Goal: Information Seeking & Learning: Learn about a topic

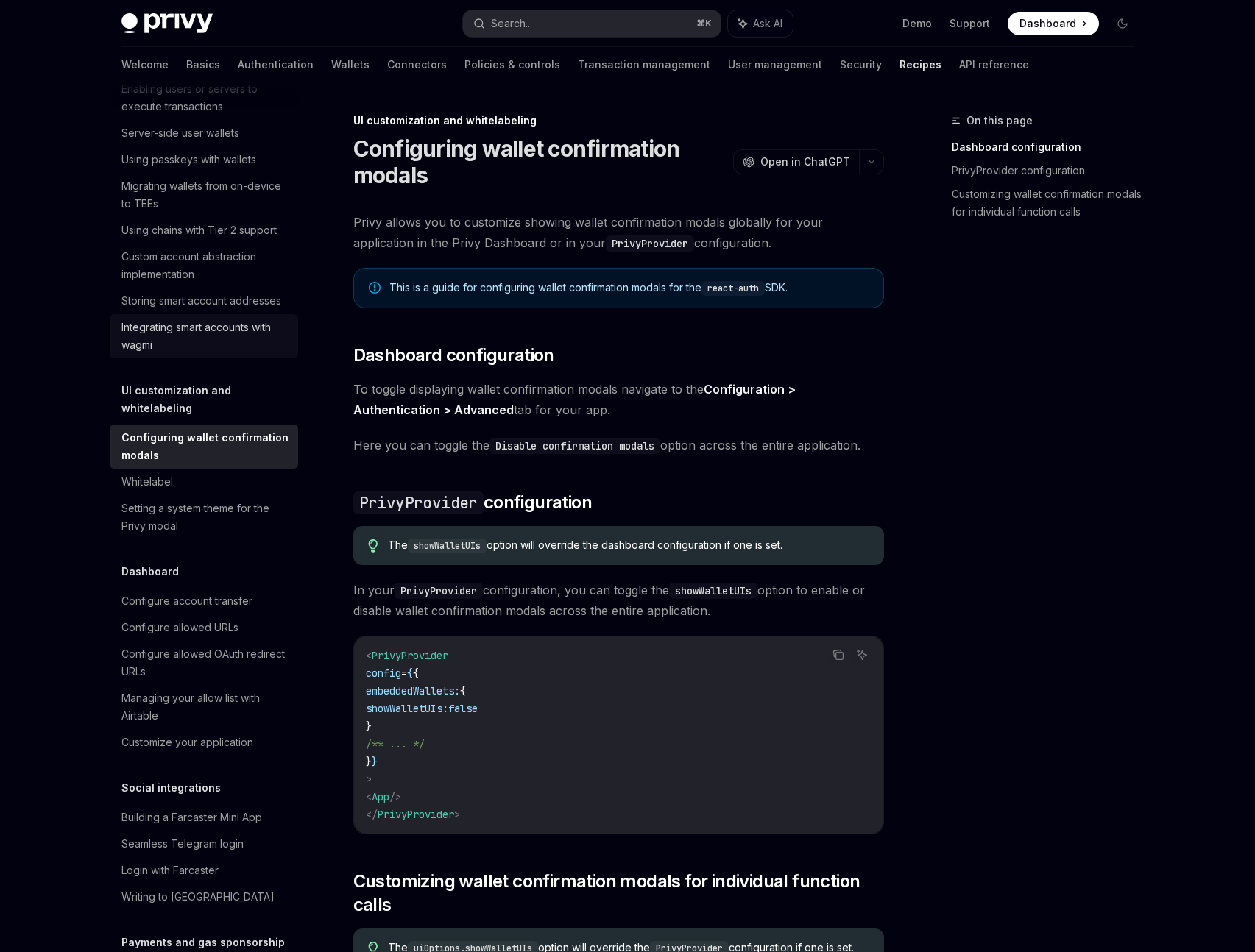
click at [161, 354] on div "Integrating smart accounts with wagmi" at bounding box center [205, 337] width 167 height 36
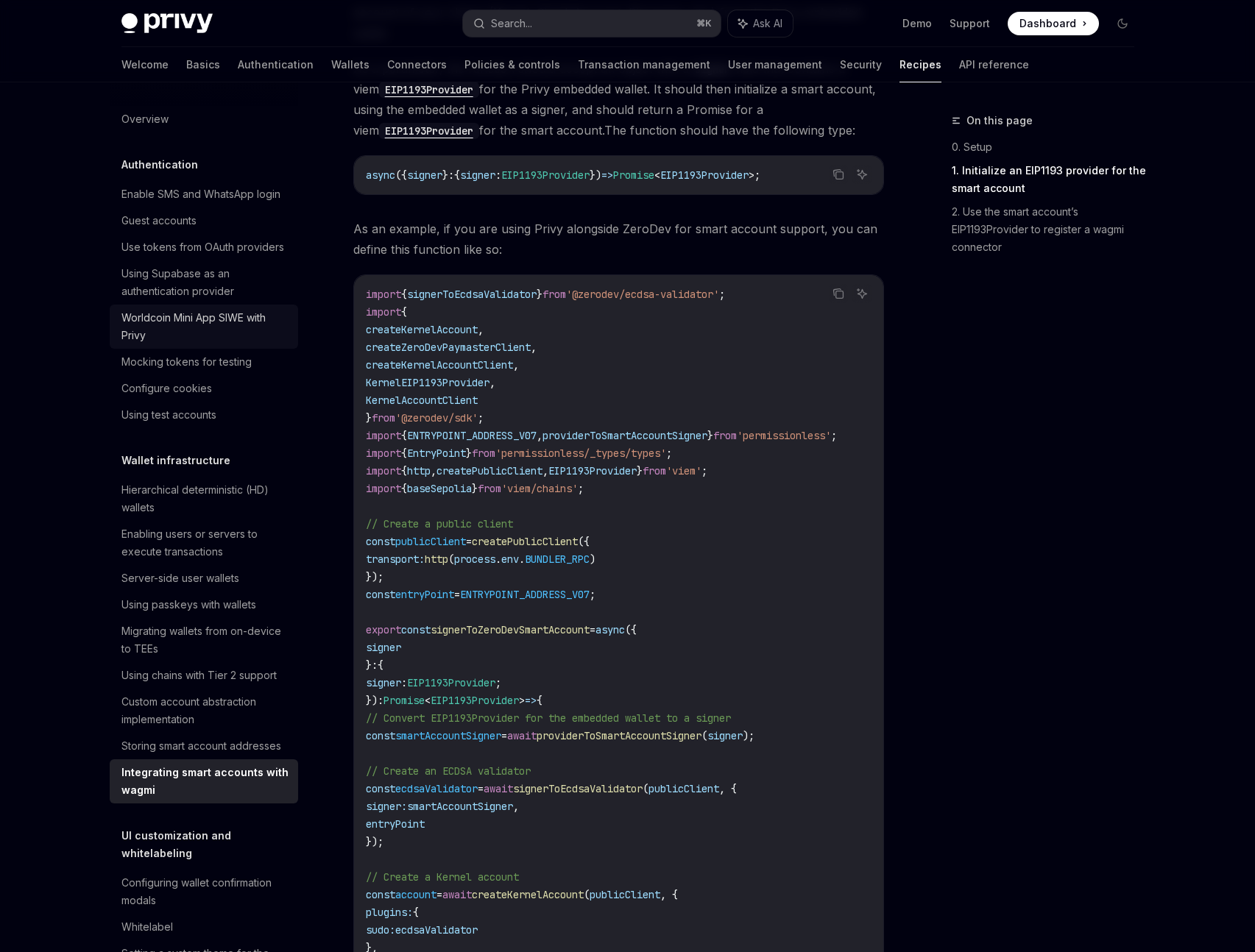
click at [251, 344] on div "Worldcoin Mini App SIWE with Privy" at bounding box center [205, 327] width 167 height 36
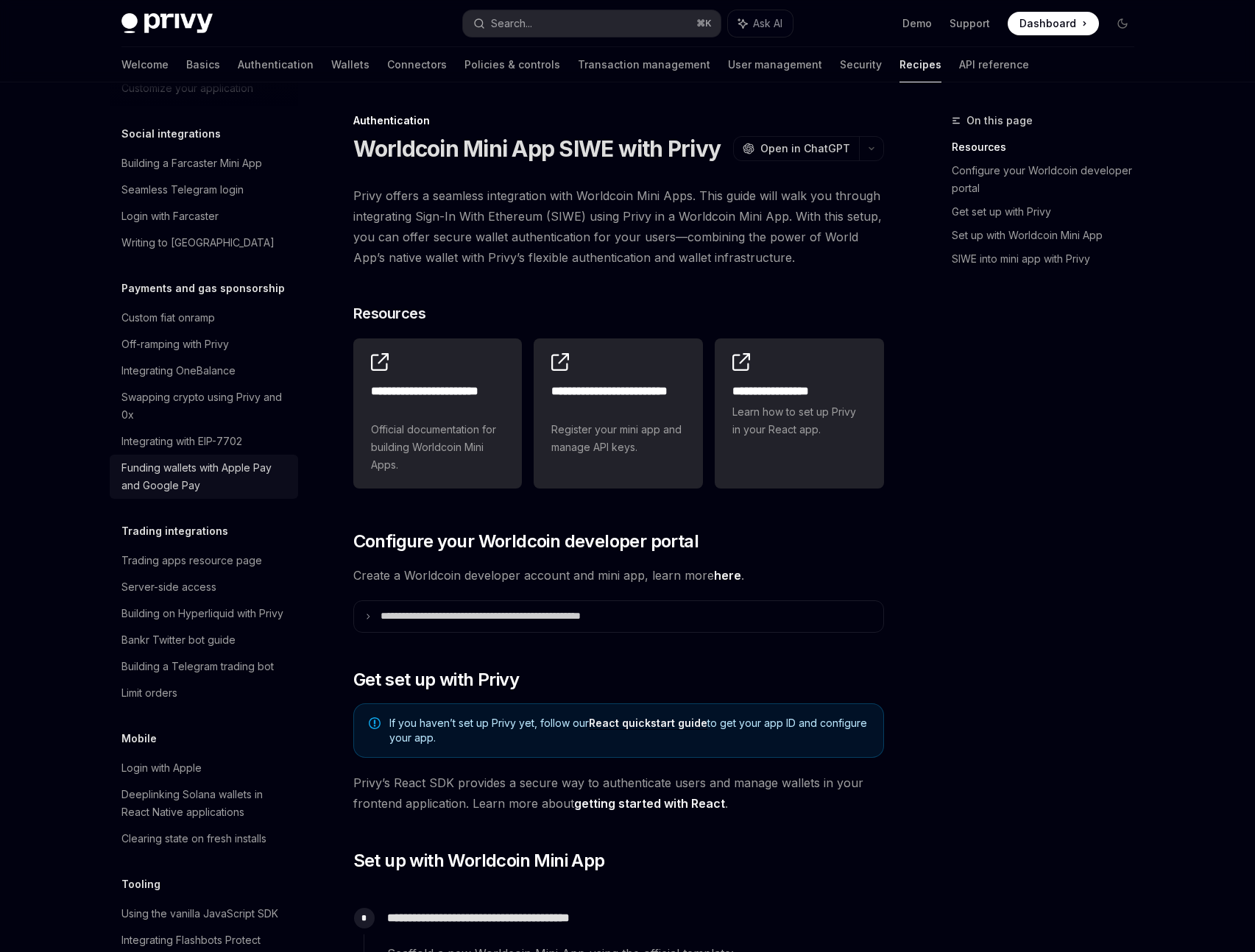
scroll to position [1115, 0]
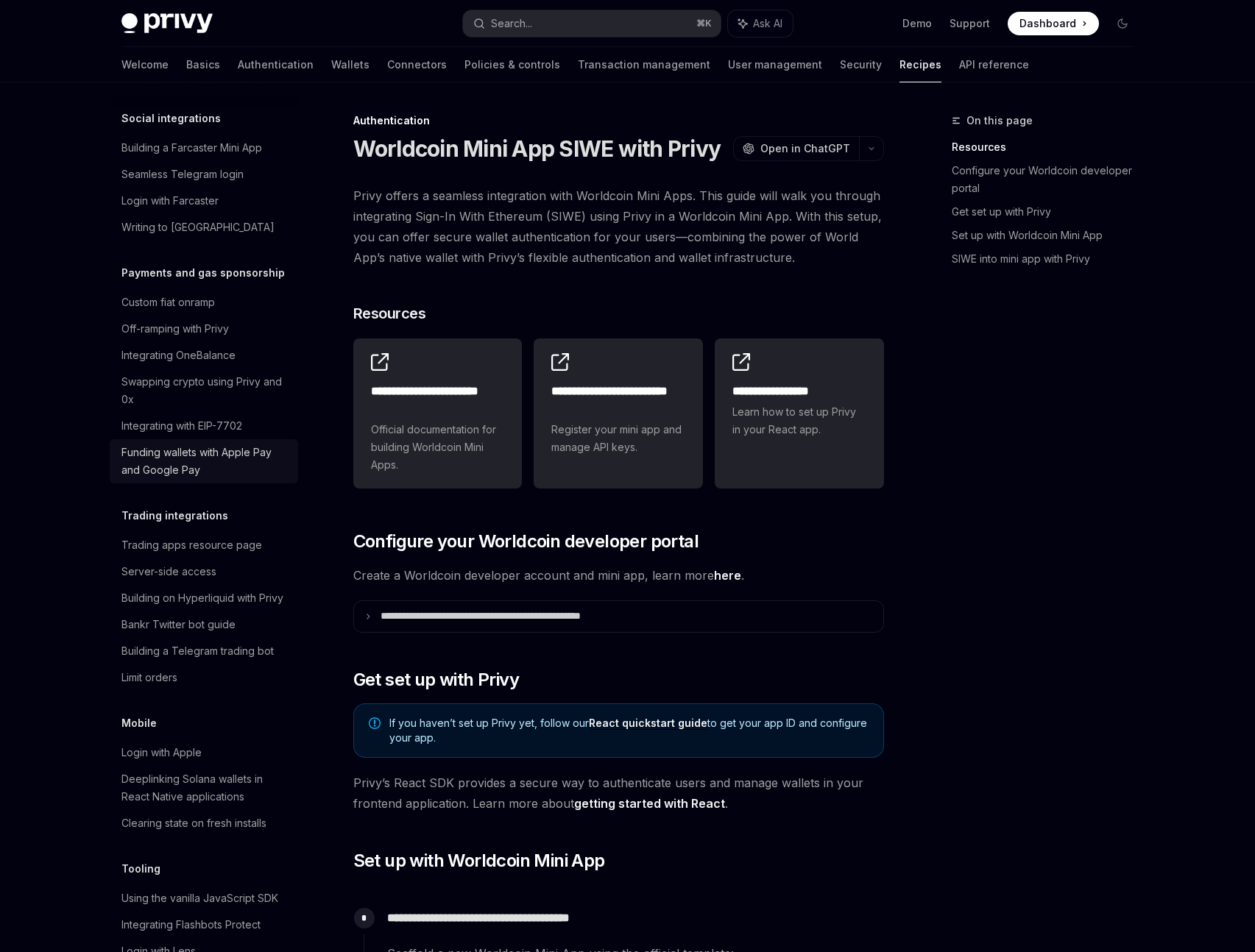
click at [175, 479] on div "Funding wallets with Apple Pay and Google Pay" at bounding box center [205, 462] width 167 height 36
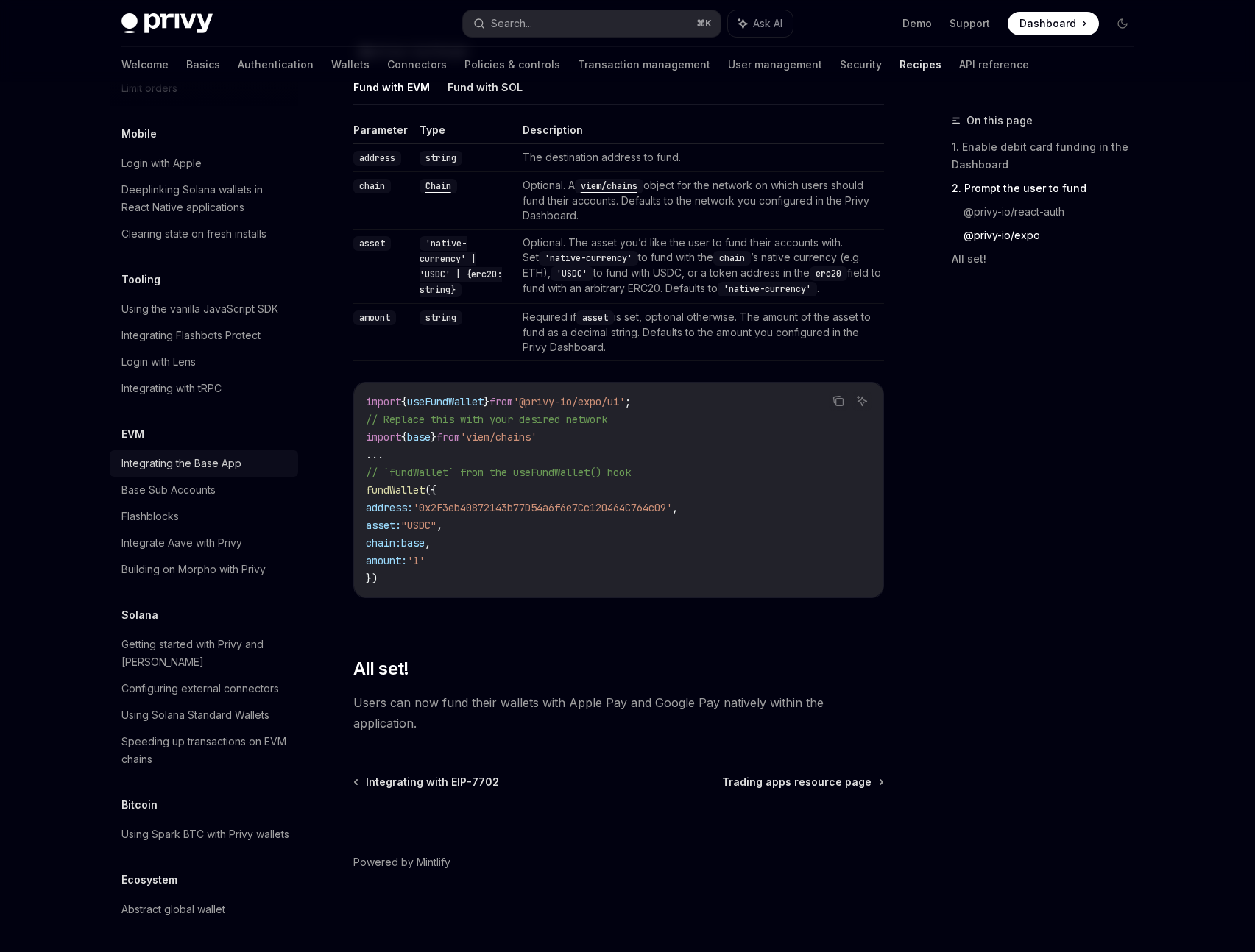
scroll to position [1730, 0]
click at [221, 472] on div "Integrating the Base App" at bounding box center [181, 463] width 120 height 18
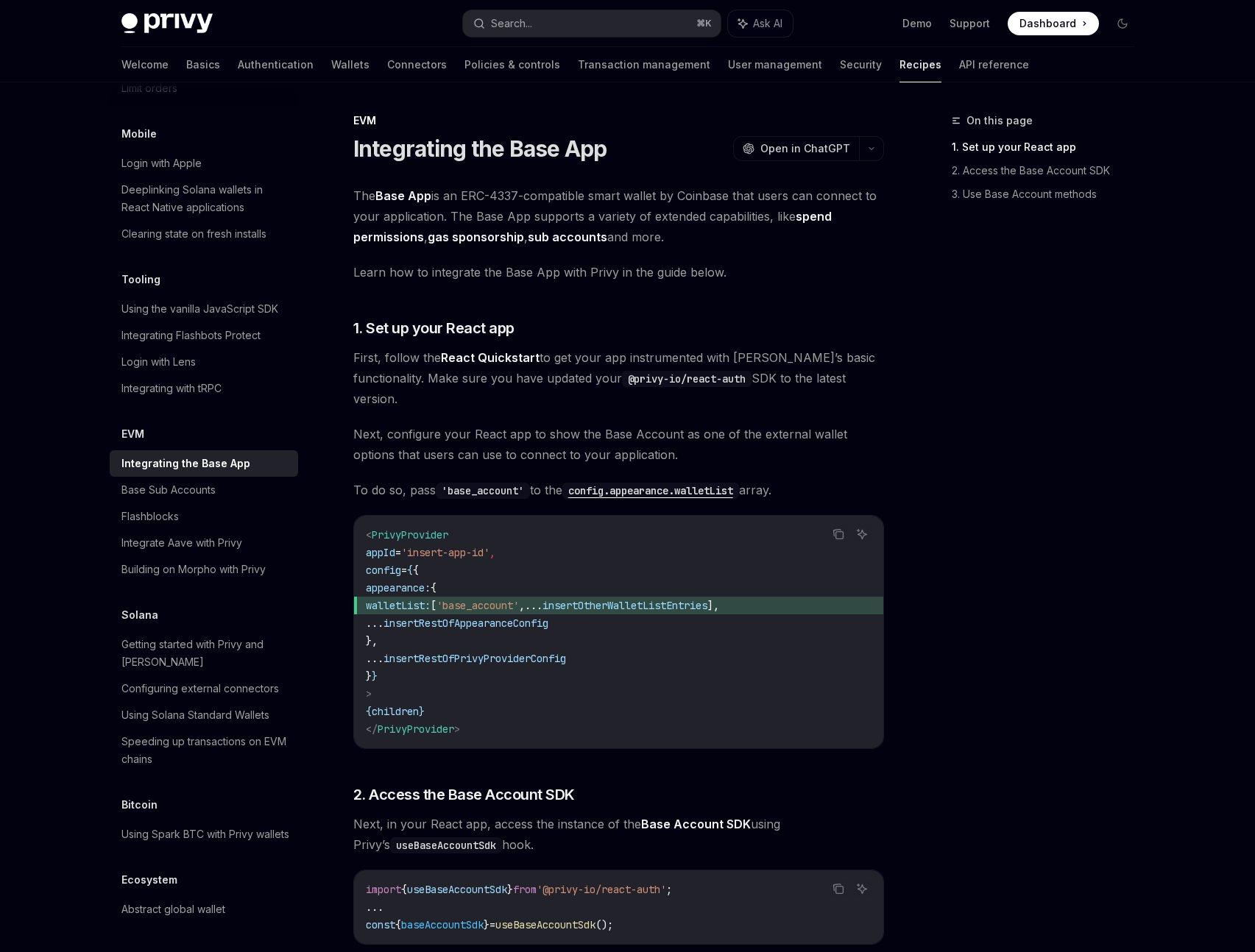
click at [919, 690] on div "On this page 1. Set up your React app 2. Access the Base Account SDK 3. Use Bas…" at bounding box center [628, 708] width 1036 height 1252
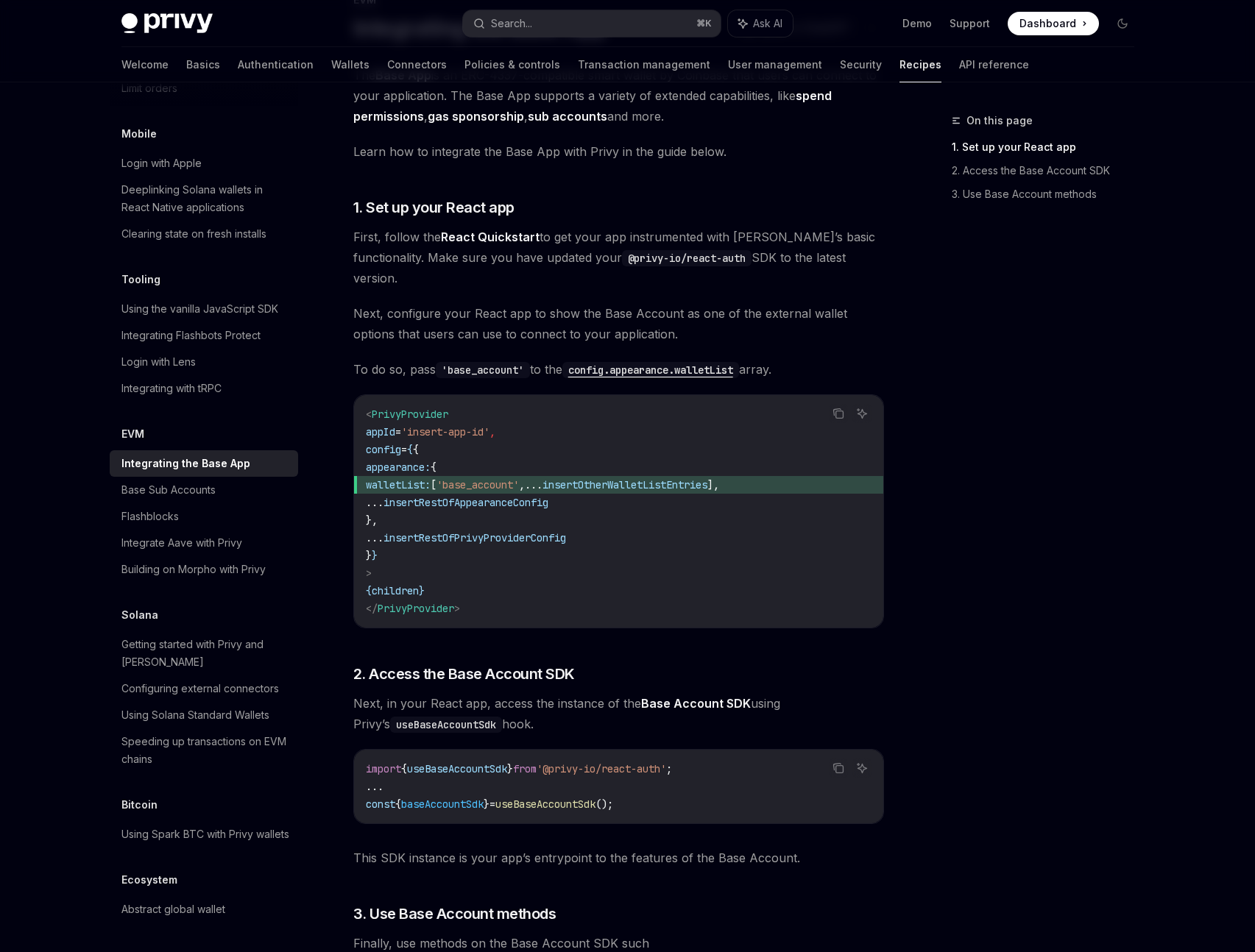
scroll to position [119, 0]
click at [948, 763] on div "On this page 1. Set up your React app 2. Access the Base Account SDK 3. Use Bas…" at bounding box center [1033, 532] width 224 height 841
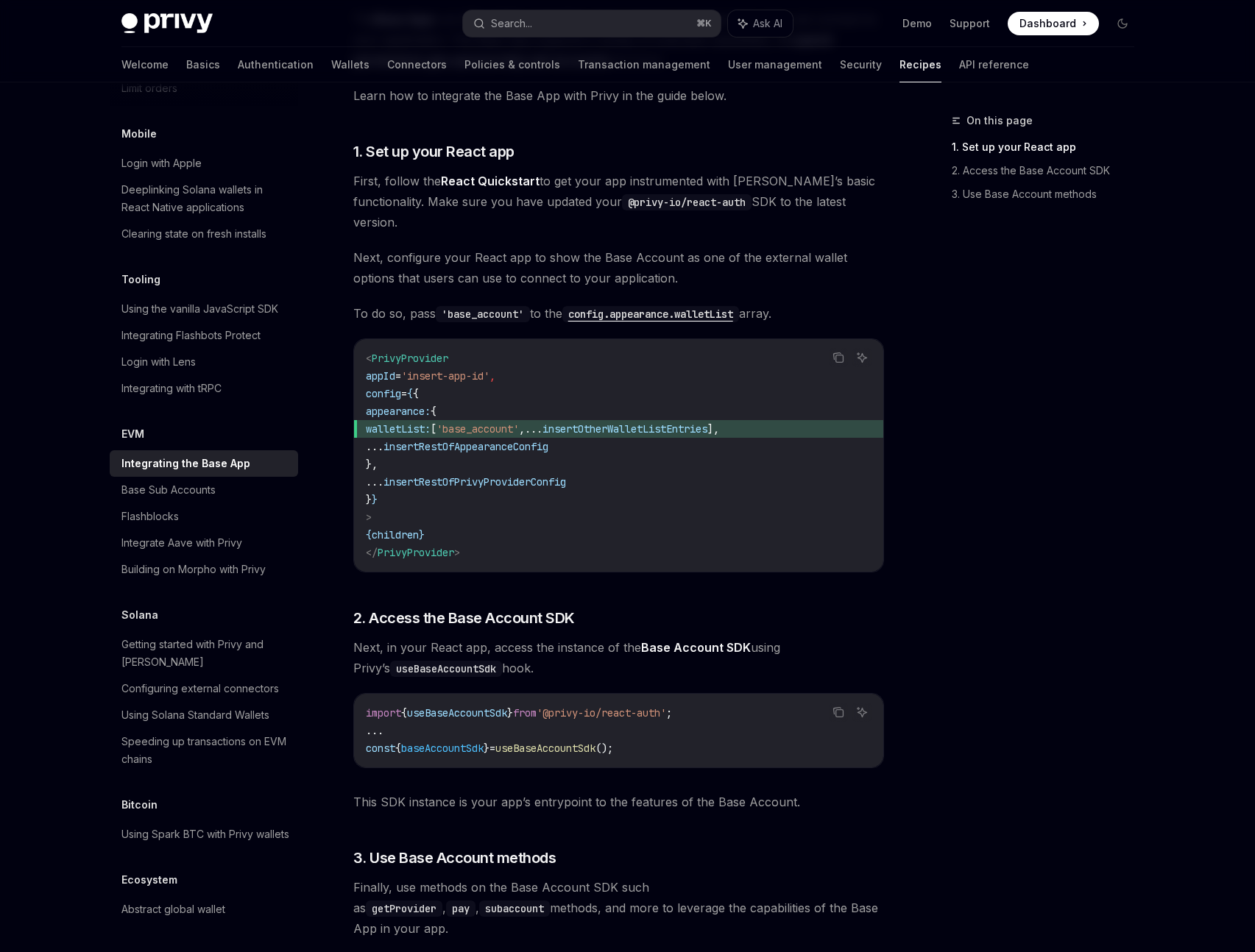
scroll to position [180, 0]
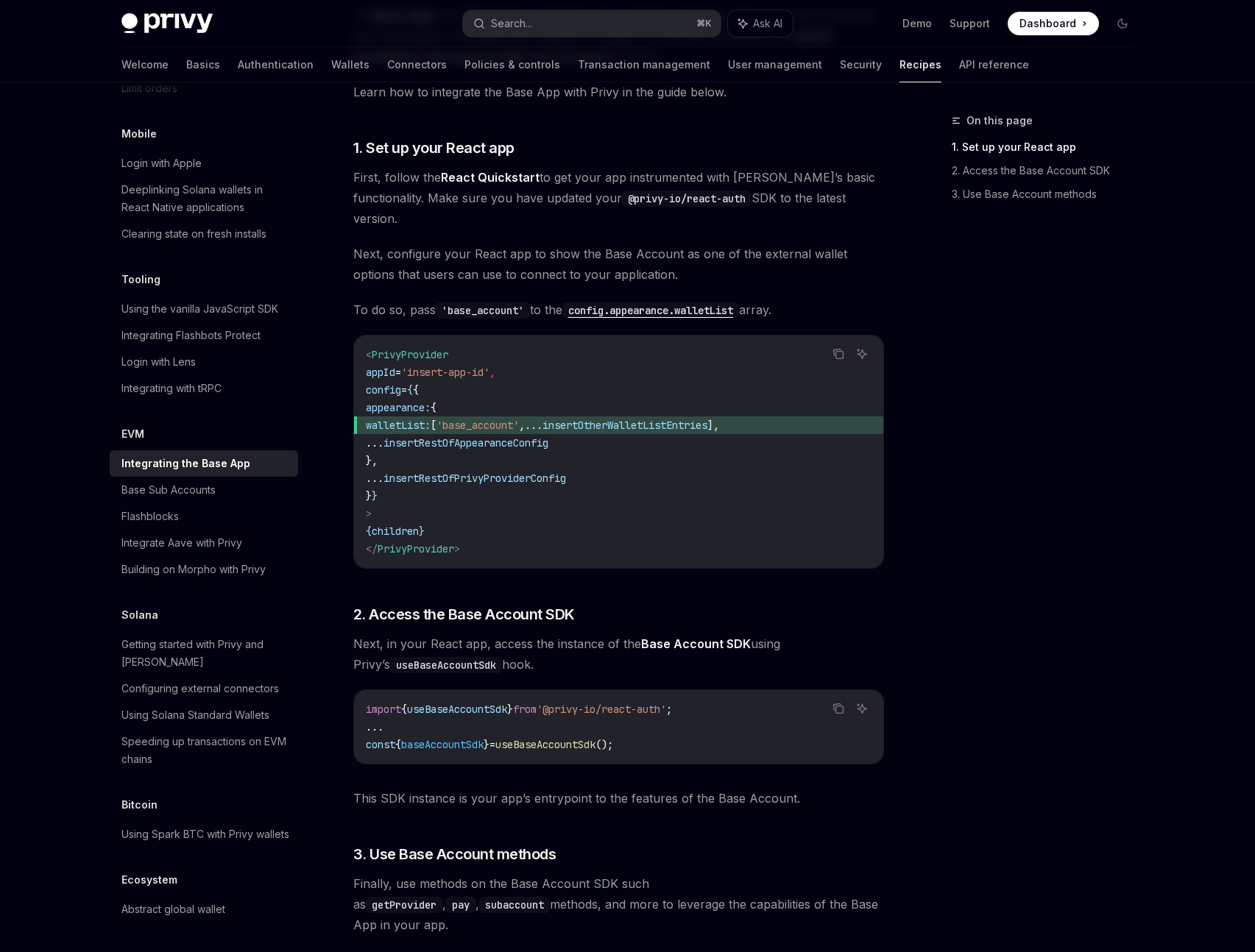
drag, startPoint x: 212, startPoint y: 662, endPoint x: 245, endPoint y: 671, distance: 34.2
click at [212, 583] on link "Building on Morpho with Privy" at bounding box center [203, 570] width 188 height 26
type textarea "*"
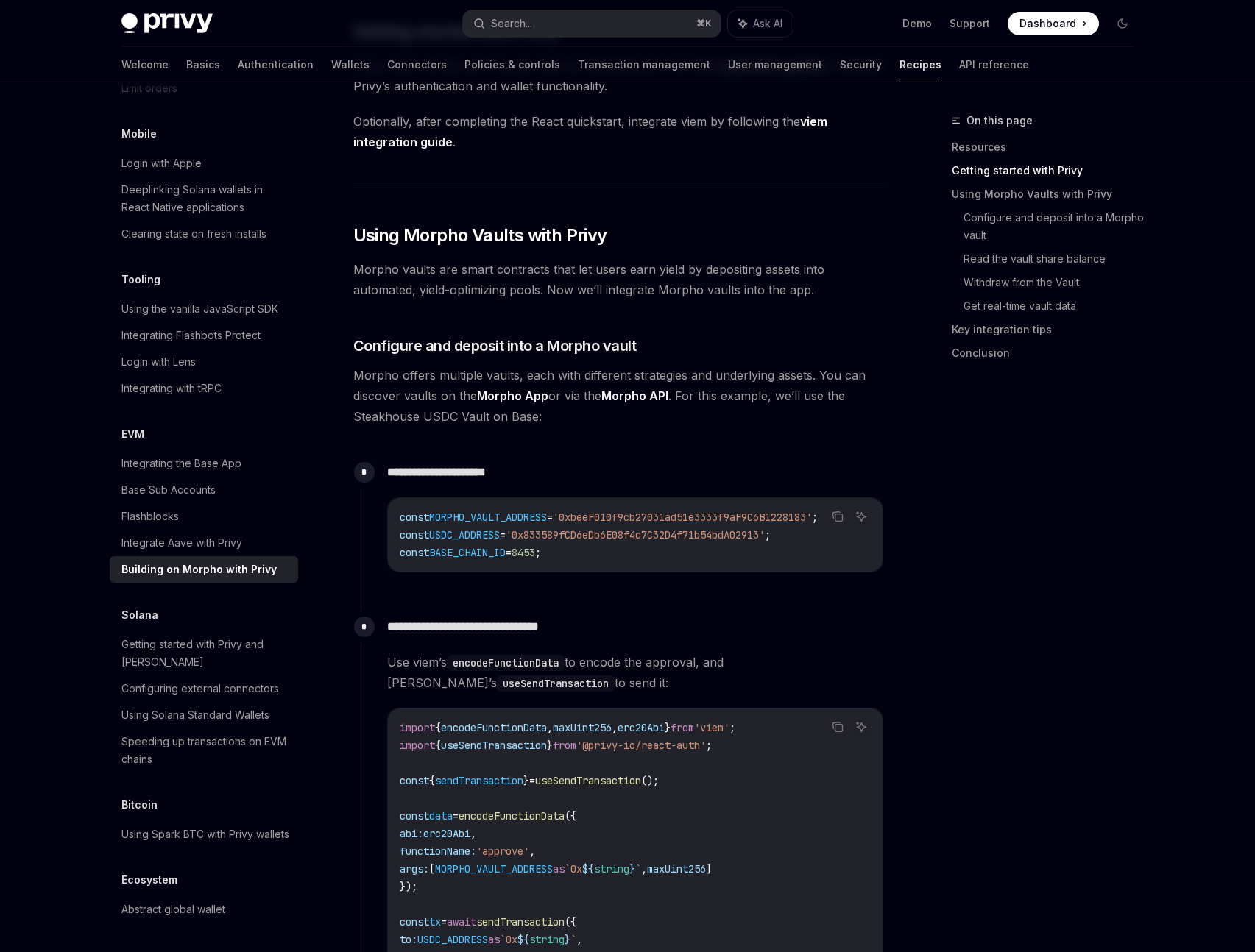
scroll to position [541, 0]
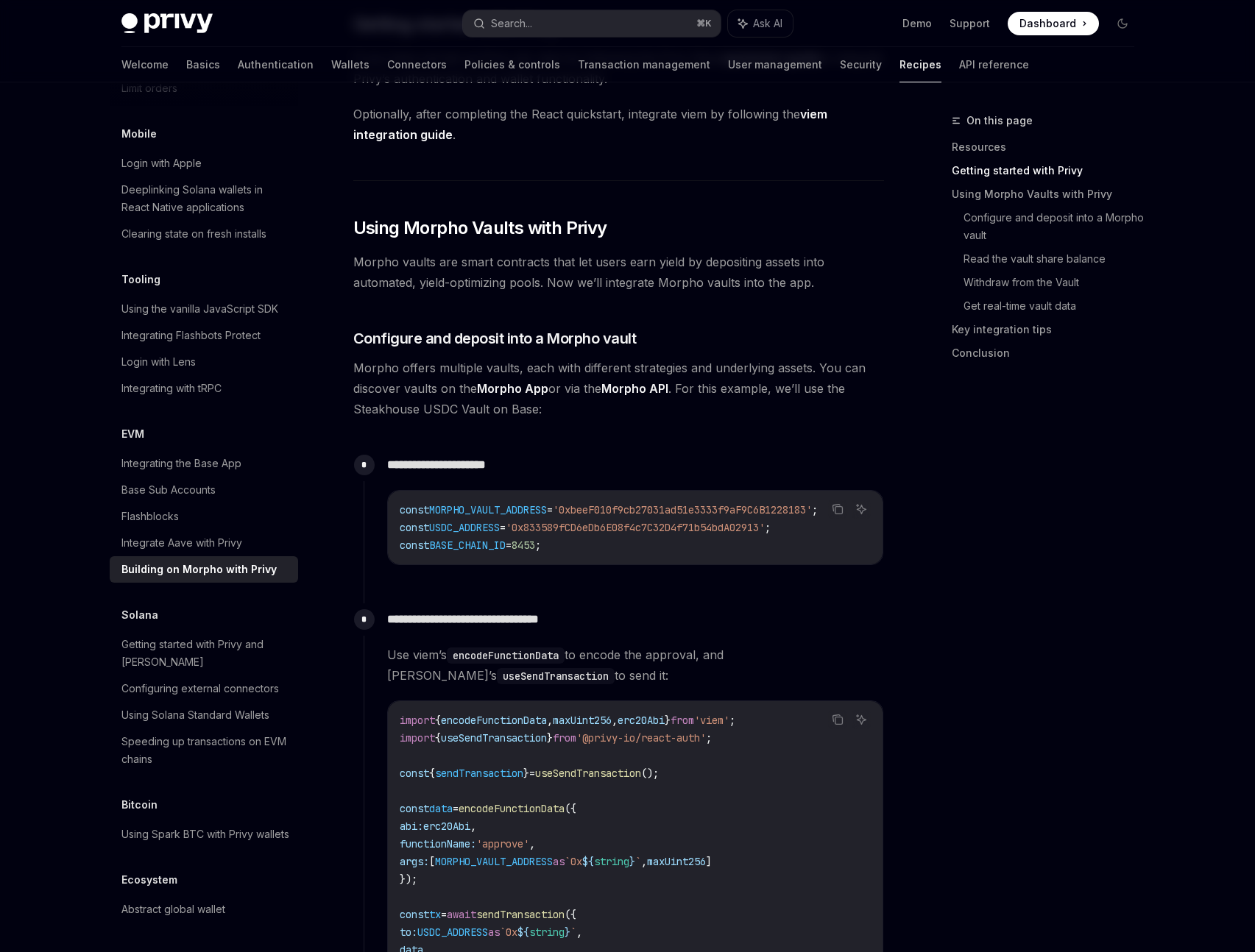
click at [605, 589] on div "**********" at bounding box center [624, 519] width 520 height 140
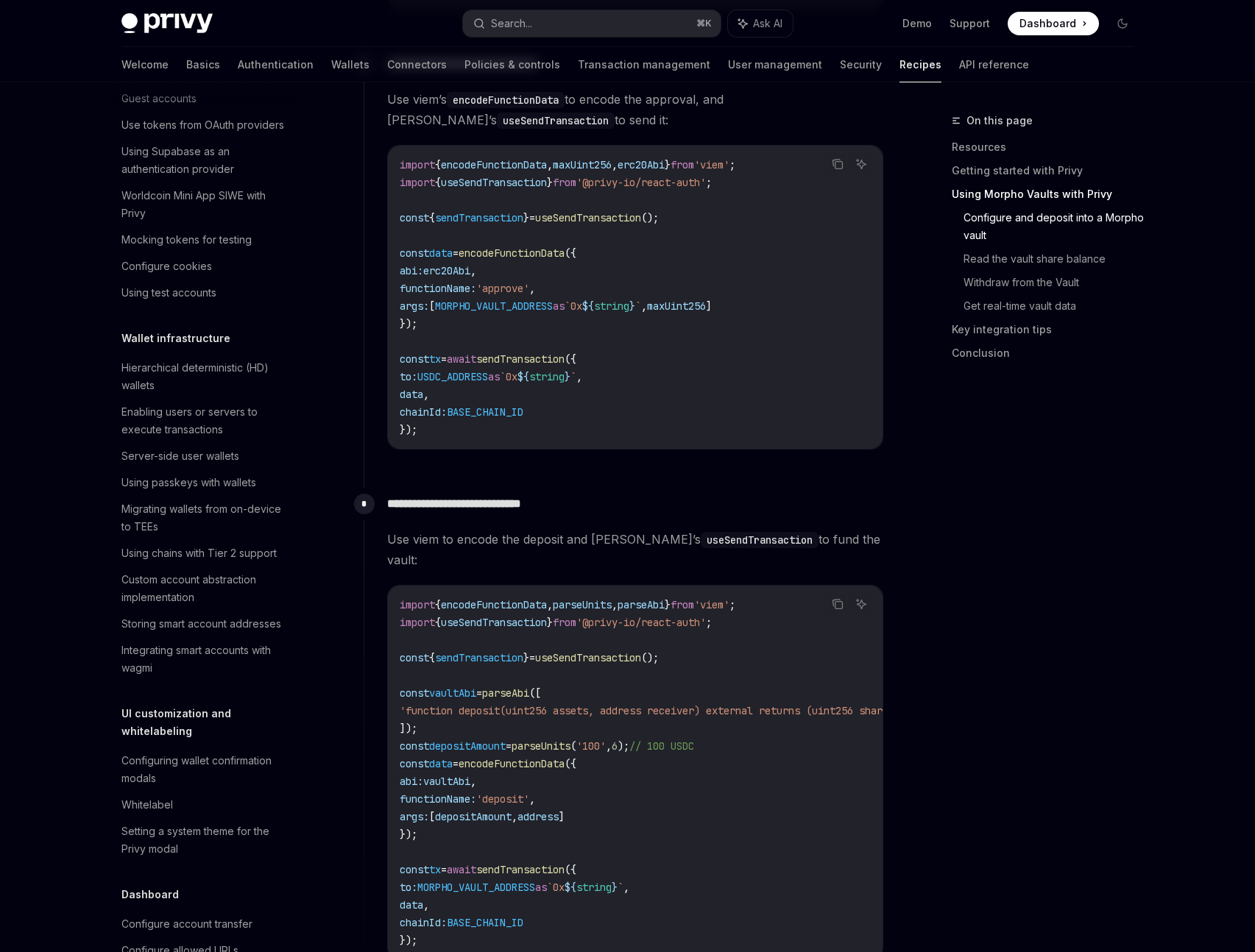
scroll to position [66, 0]
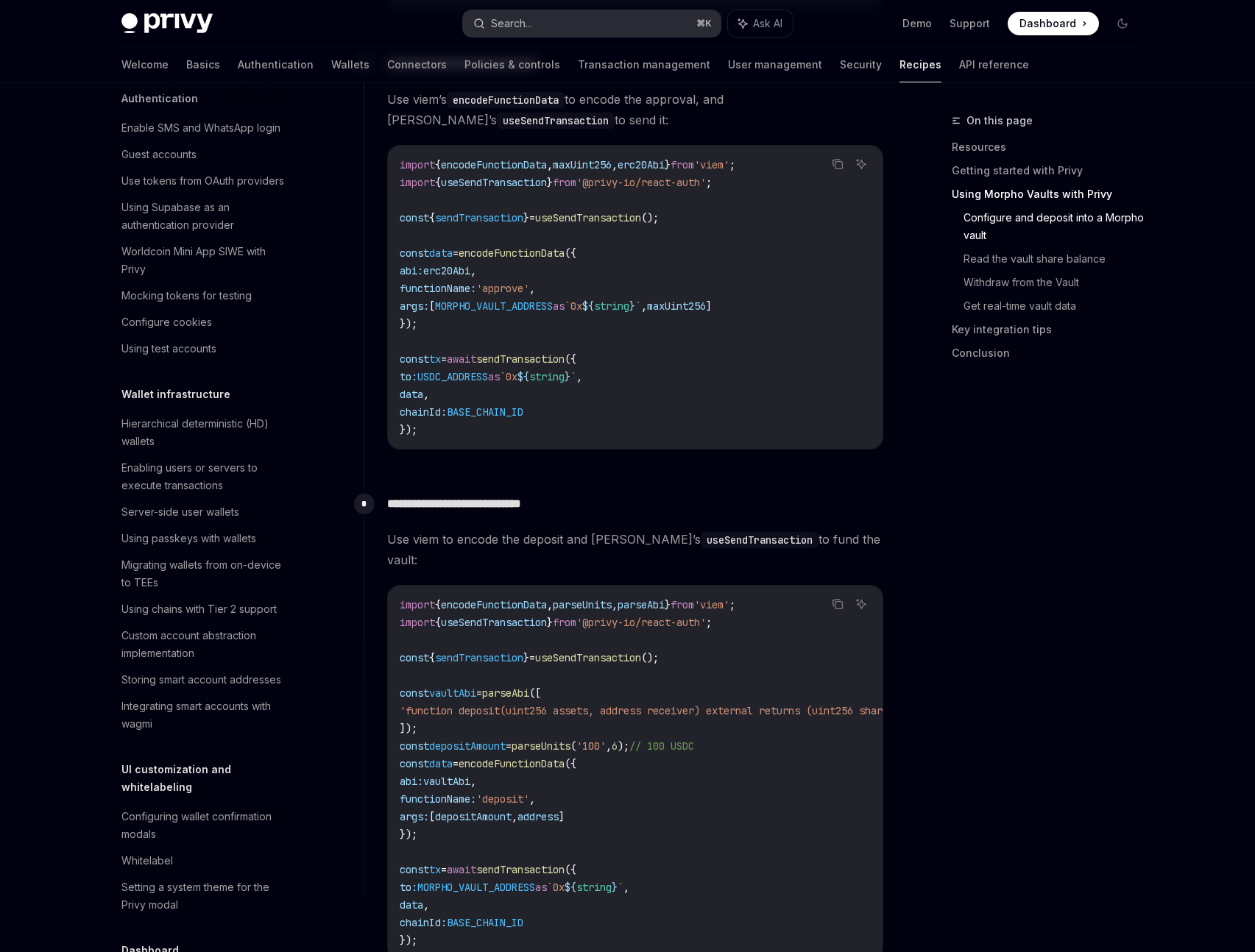
click at [547, 33] on button "Search... ⌘ K" at bounding box center [591, 23] width 257 height 26
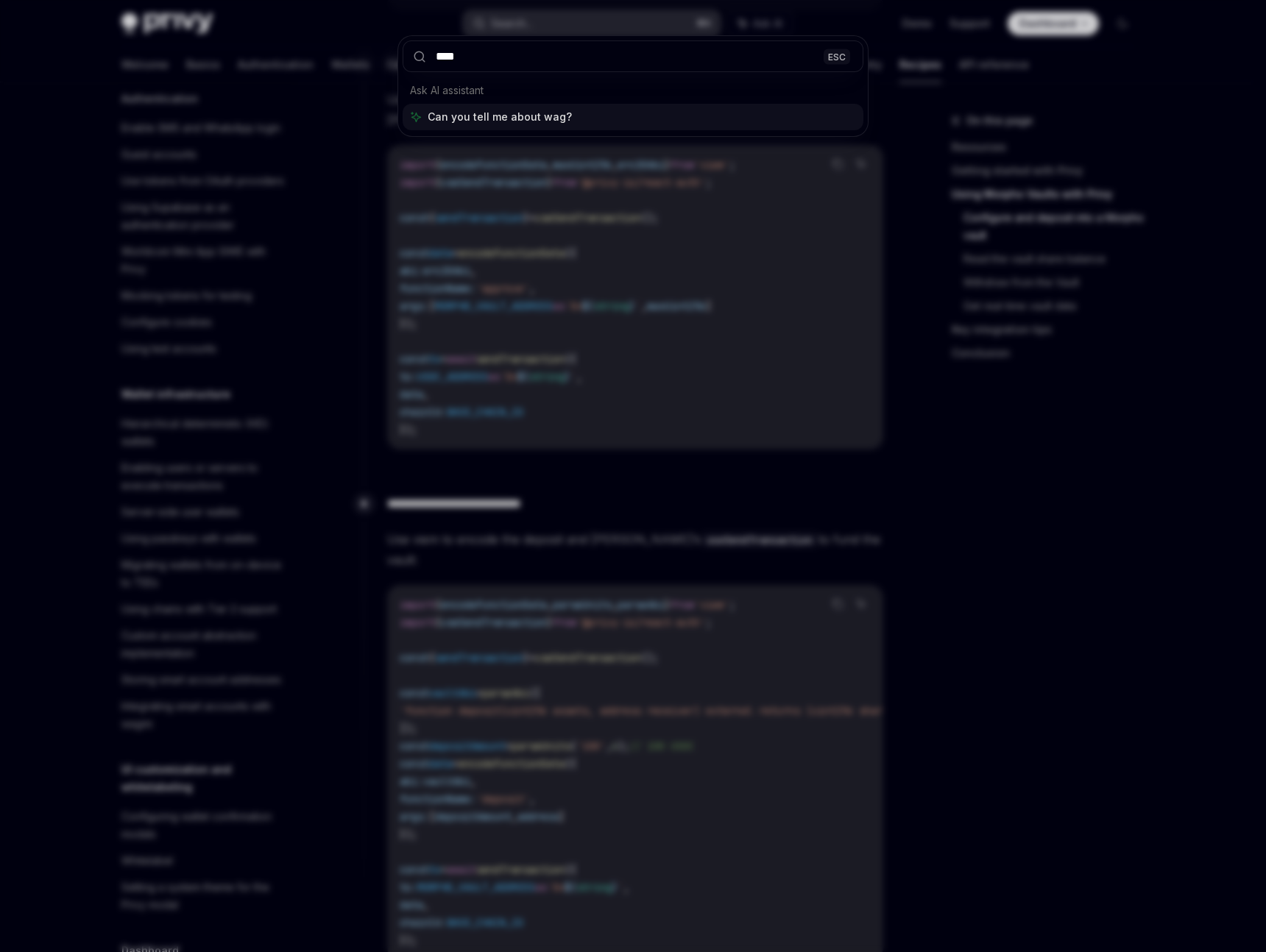
type input "*****"
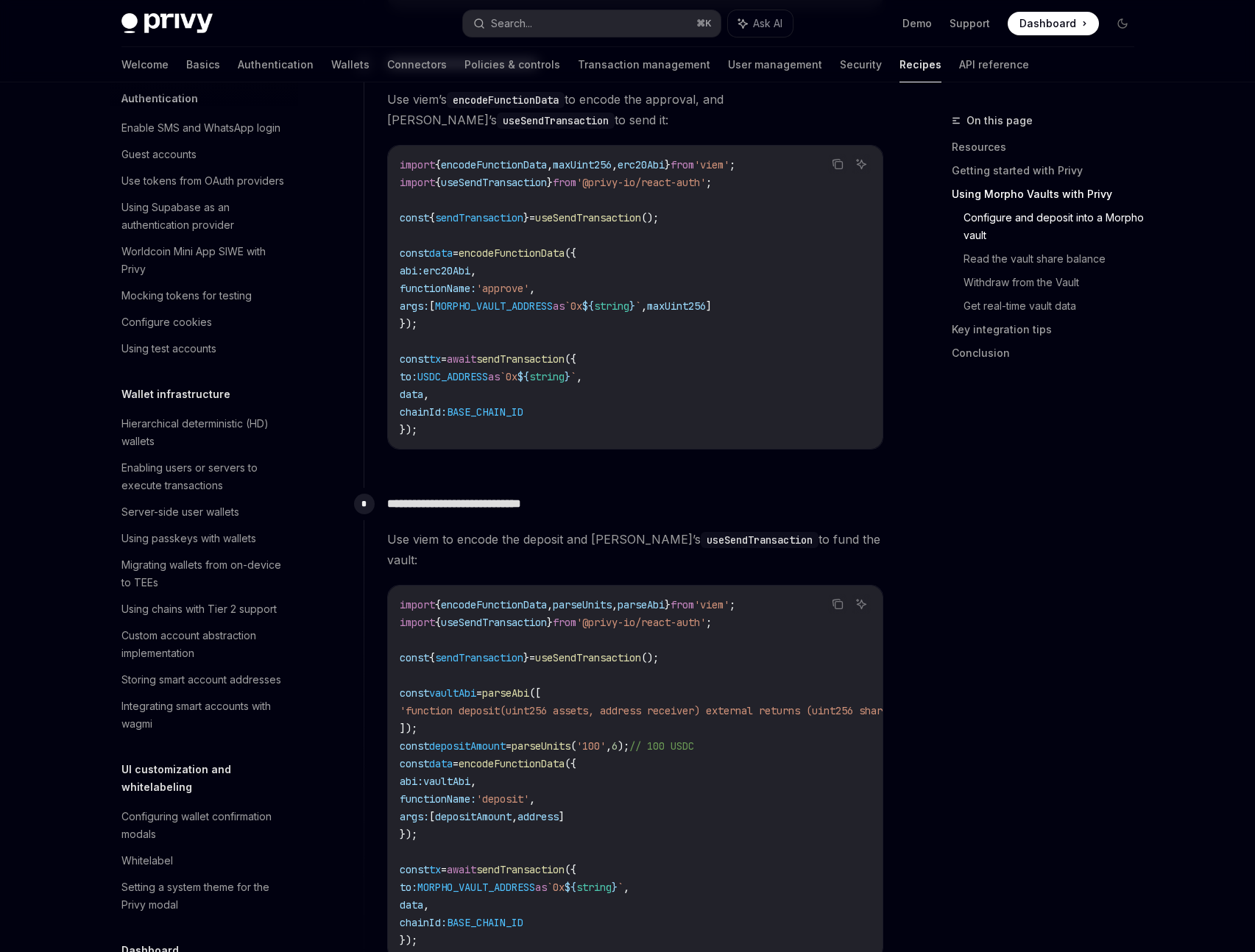
scroll to position [82, 0]
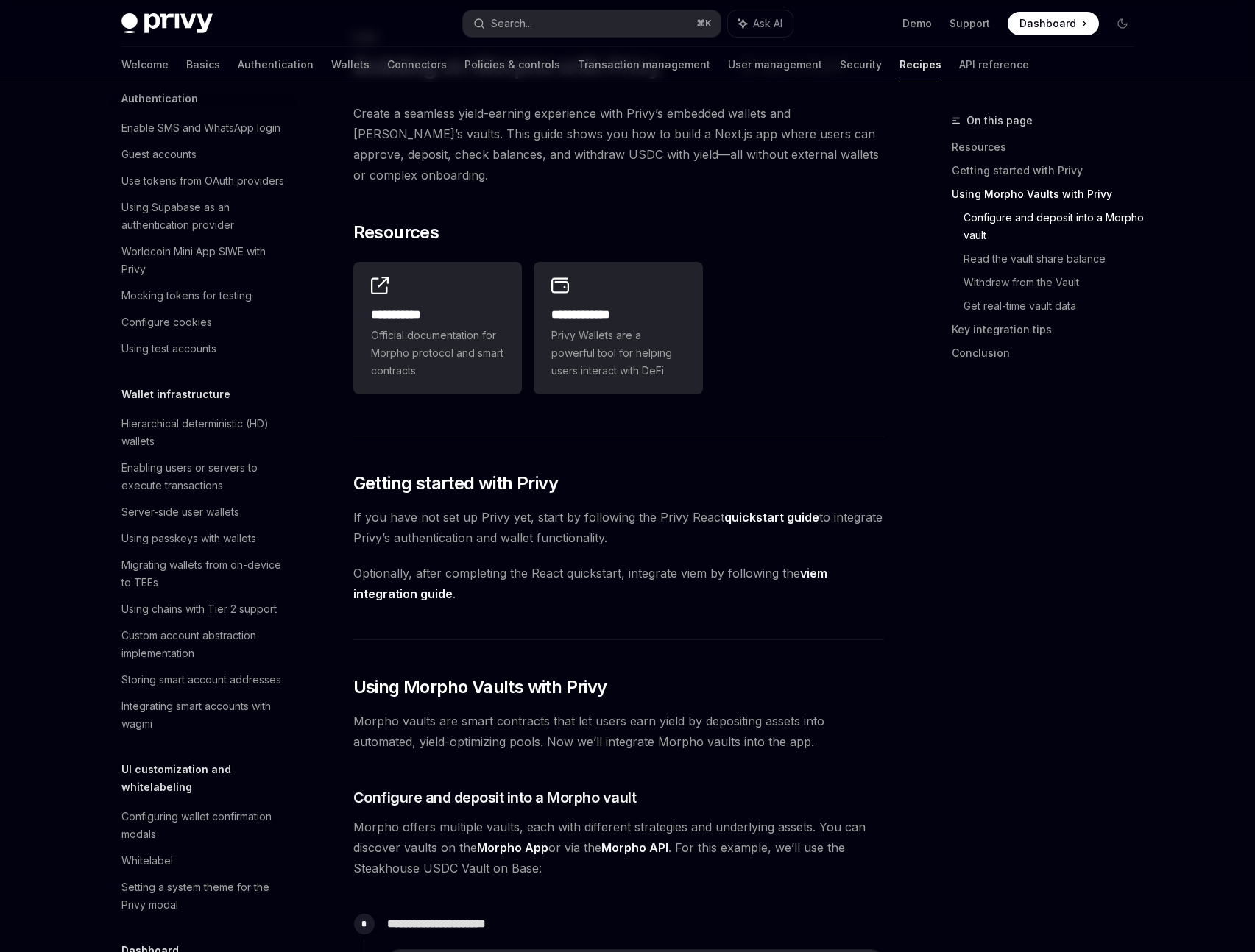
type textarea "*"
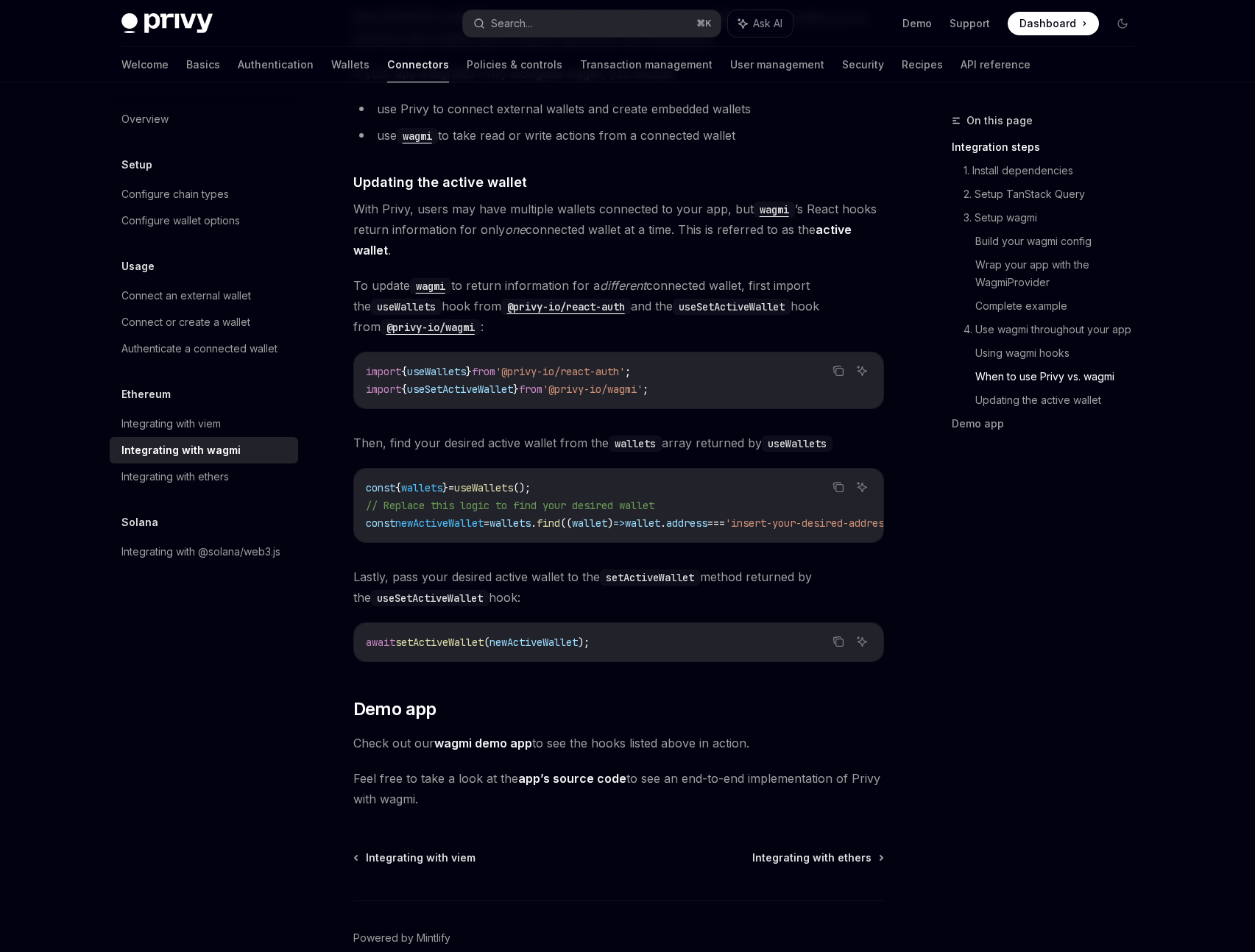
scroll to position [3868, 0]
